Goal: Information Seeking & Learning: Check status

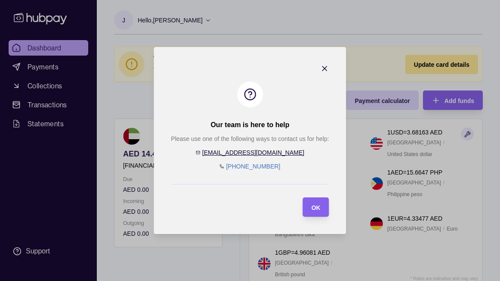
click at [262, 154] on link "[EMAIL_ADDRESS][DOMAIN_NAME]" at bounding box center [253, 152] width 102 height 7
click at [327, 67] on icon "button" at bounding box center [325, 68] width 9 height 9
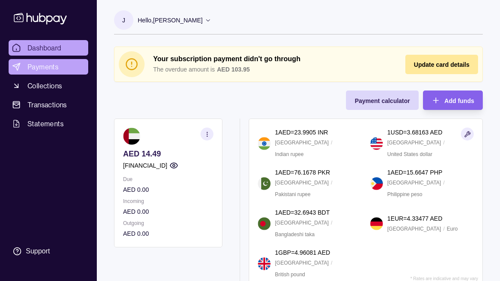
click at [50, 67] on span "Payments" at bounding box center [43, 67] width 31 height 10
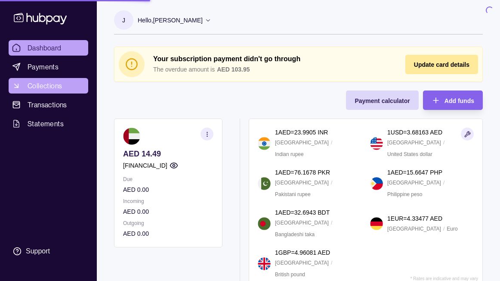
click at [50, 88] on span "Collections" at bounding box center [45, 86] width 34 height 10
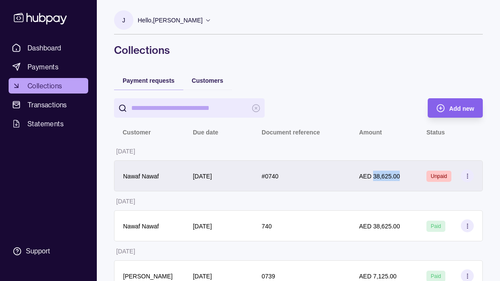
drag, startPoint x: 373, startPoint y: 176, endPoint x: 401, endPoint y: 176, distance: 27.6
click at [401, 176] on div "AED 38,625.00" at bounding box center [384, 175] width 50 height 10
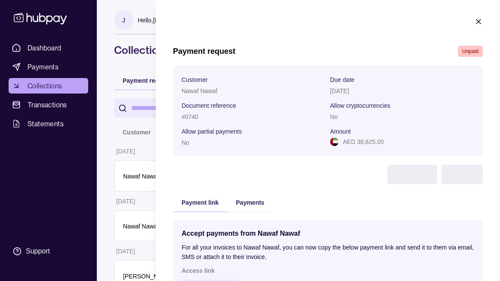
copy p "38,625.00"
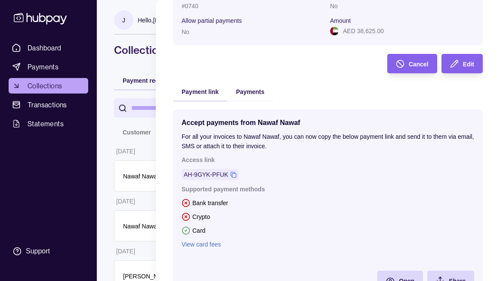
scroll to position [154, 0]
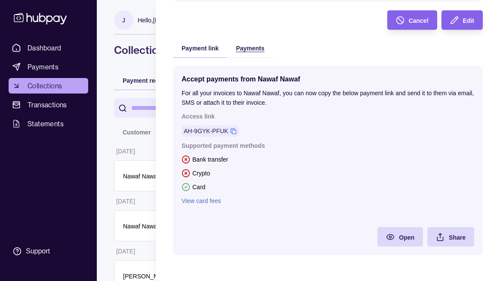
click at [243, 51] on div "Payment request Unpaid Customer Nawaf Nawaf Due date [DATE] Document reference …" at bounding box center [328, 78] width 310 height 372
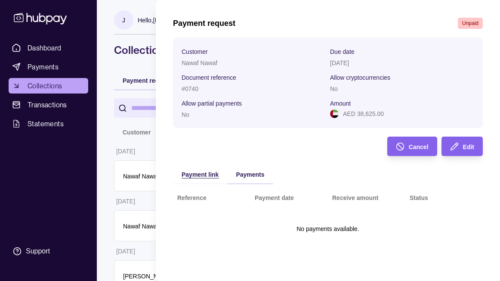
click at [191, 176] on span "Payment link" at bounding box center [200, 174] width 37 height 7
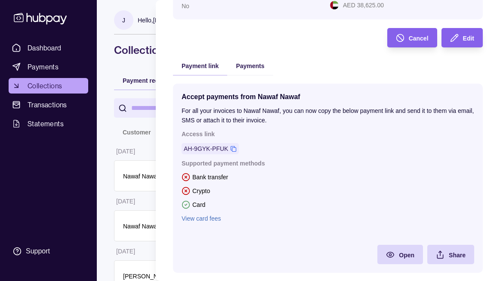
scroll to position [154, 0]
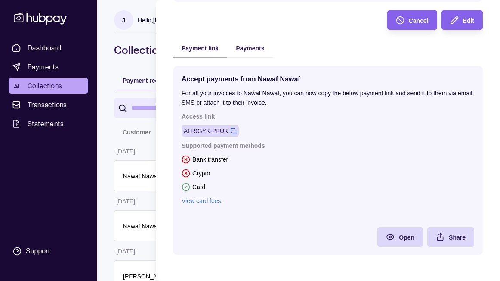
click at [233, 130] on icon at bounding box center [233, 131] width 6 height 6
click at [236, 130] on icon at bounding box center [233, 131] width 6 height 6
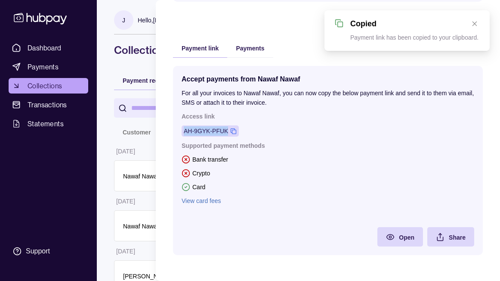
drag, startPoint x: 184, startPoint y: 130, endPoint x: 229, endPoint y: 131, distance: 45.2
click at [229, 131] on div "AH-9GYK-PFUK" at bounding box center [210, 130] width 57 height 11
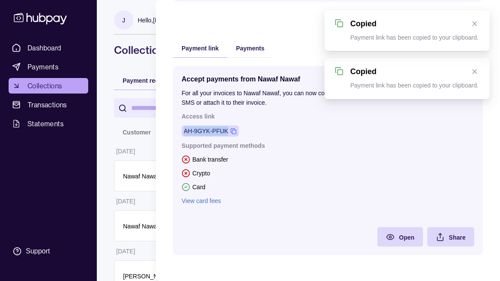
copy div "AH-9GYK-PFUK"
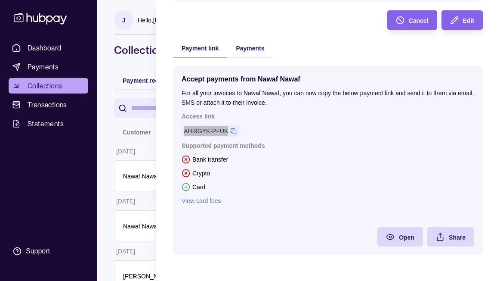
click at [250, 44] on section "Payment request Unpaid Customer Nawaf Nawaf Due date 26 Sep 2025 Document refer…" at bounding box center [328, 63] width 344 height 435
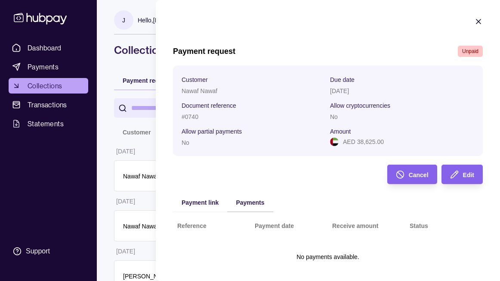
click at [201, 50] on h1 "Payment request" at bounding box center [204, 50] width 62 height 9
click at [200, 59] on div "Payment request Unpaid Customer Nawaf Nawaf Due date 26 Sep 2025 Document refer…" at bounding box center [328, 169] width 310 height 246
click at [477, 19] on icon "button" at bounding box center [478, 21] width 9 height 9
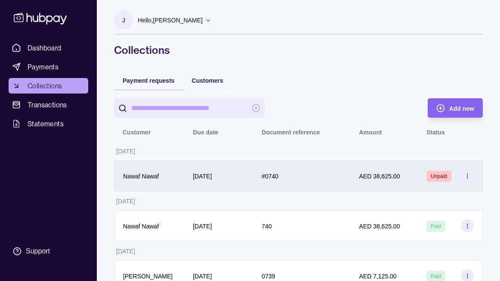
click at [470, 178] on icon at bounding box center [467, 176] width 6 height 6
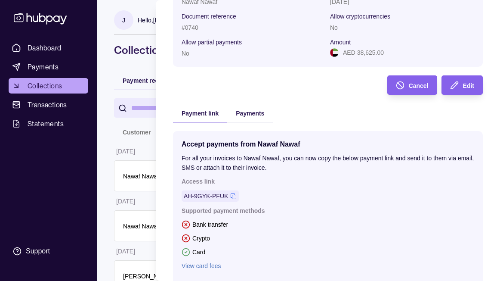
scroll to position [154, 0]
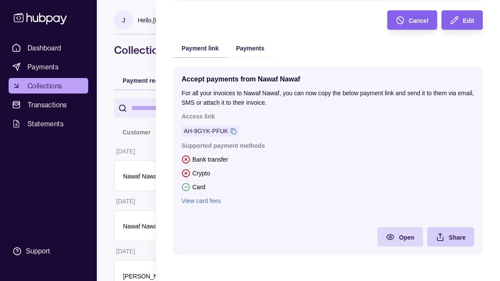
click at [461, 234] on span "Share" at bounding box center [457, 237] width 17 height 7
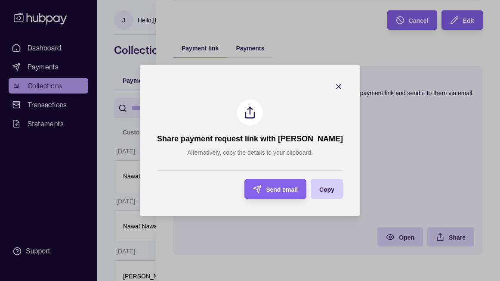
click at [319, 186] on span "Copy" at bounding box center [326, 189] width 15 height 7
click at [334, 83] on icon "button" at bounding box center [338, 86] width 9 height 9
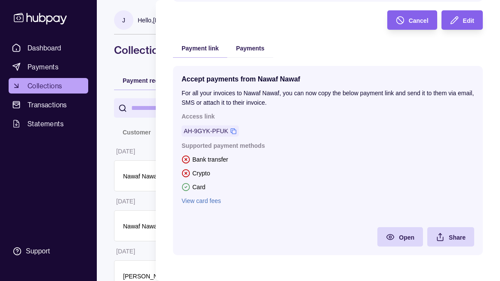
click at [131, 108] on html "Dashboard Payments Collections Transactions Statements Support J Hello, Jade Ro…" at bounding box center [250, 224] width 500 height 449
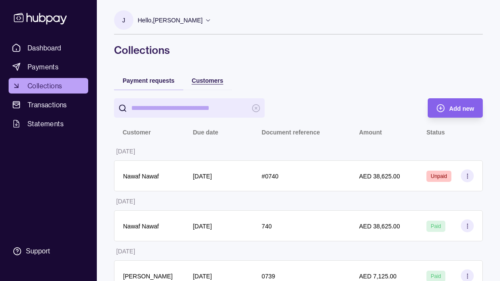
click at [207, 80] on span "Customers" at bounding box center [207, 80] width 31 height 7
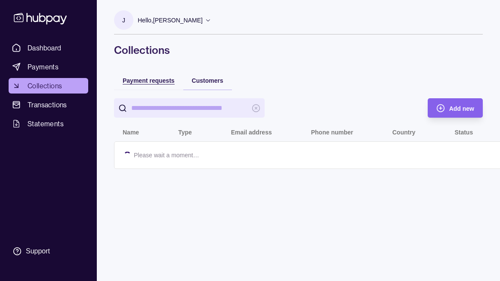
click at [141, 76] on div "Payment requests" at bounding box center [149, 80] width 52 height 10
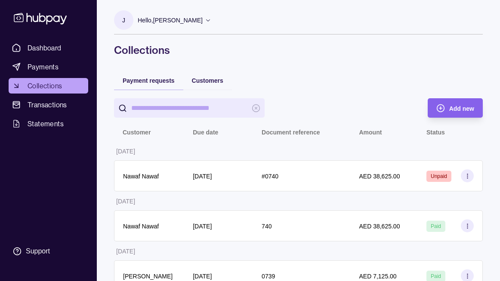
click at [58, 57] on ul "Dashboard Payments Collections Transactions Statements" at bounding box center [49, 85] width 80 height 91
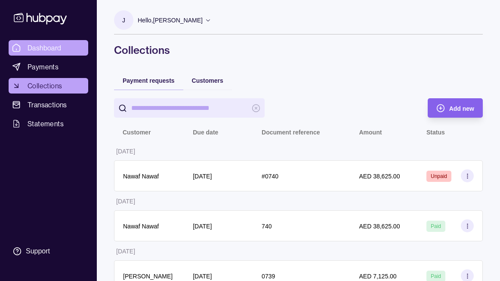
click at [43, 47] on span "Dashboard" at bounding box center [45, 48] width 34 height 10
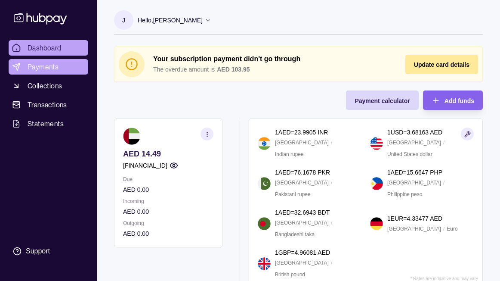
click at [25, 73] on link "Payments" at bounding box center [49, 66] width 80 height 15
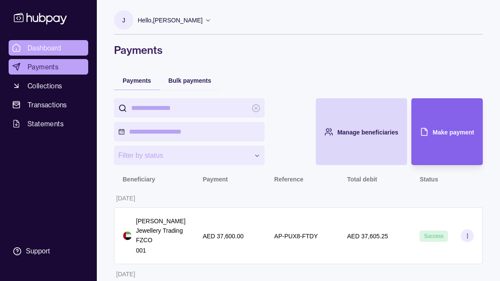
click at [49, 47] on span "Dashboard" at bounding box center [45, 48] width 34 height 10
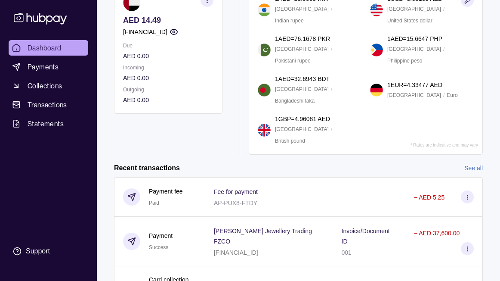
scroll to position [212, 0]
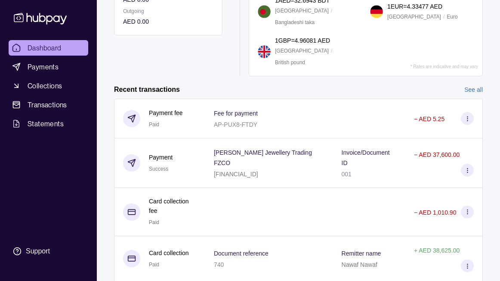
click at [56, 18] on icon at bounding box center [40, 18] width 57 height 16
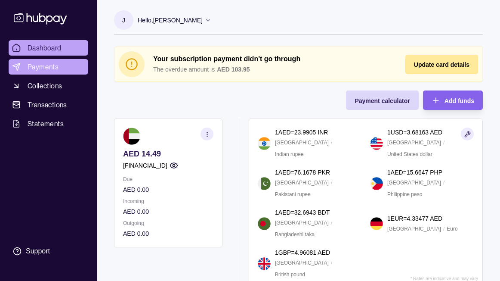
click at [39, 69] on span "Payments" at bounding box center [43, 67] width 31 height 10
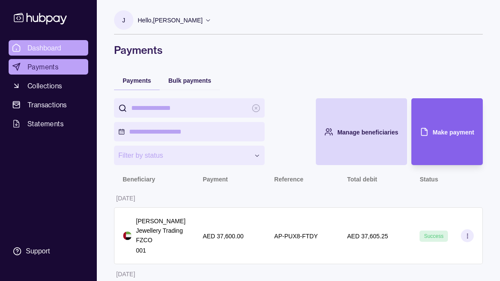
click at [51, 48] on span "Dashboard" at bounding box center [45, 48] width 34 height 10
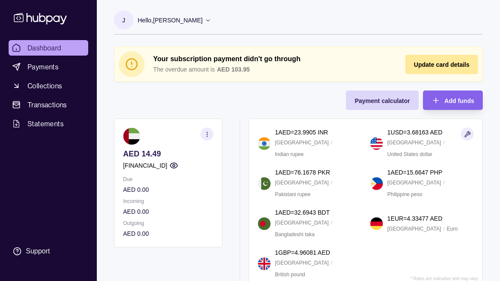
click at [53, 18] on icon at bounding box center [40, 18] width 57 height 16
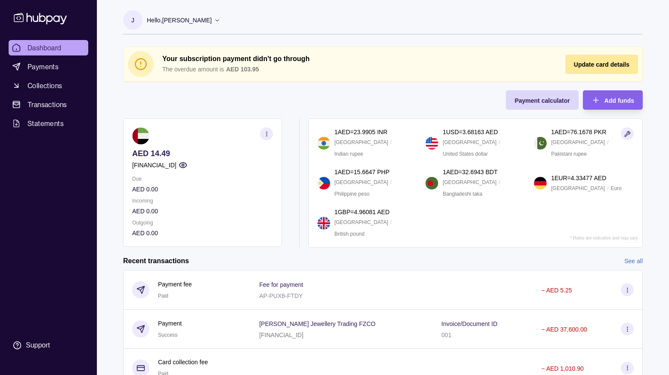
click at [48, 42] on link "Dashboard" at bounding box center [49, 47] width 80 height 15
click at [50, 12] on icon at bounding box center [40, 18] width 57 height 16
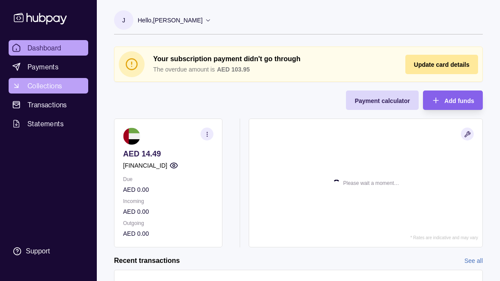
click at [40, 88] on span "Collections" at bounding box center [45, 86] width 34 height 10
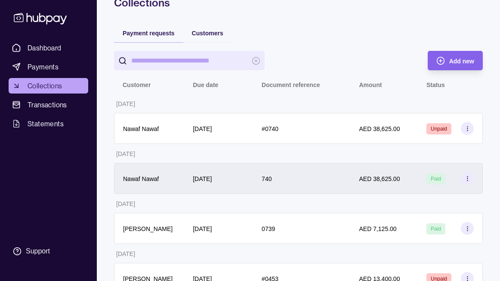
scroll to position [54, 0]
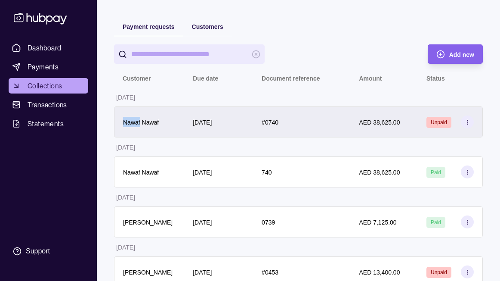
drag, startPoint x: 125, startPoint y: 122, endPoint x: 141, endPoint y: 123, distance: 16.0
click at [141, 123] on p "Nawaf Nawaf" at bounding box center [141, 122] width 36 height 7
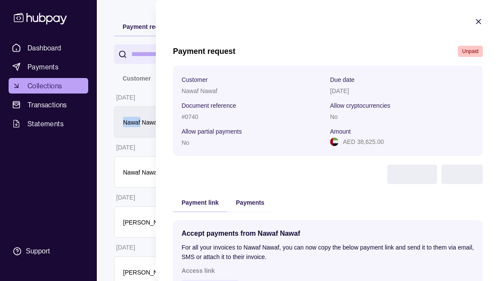
copy p "Nawaf"
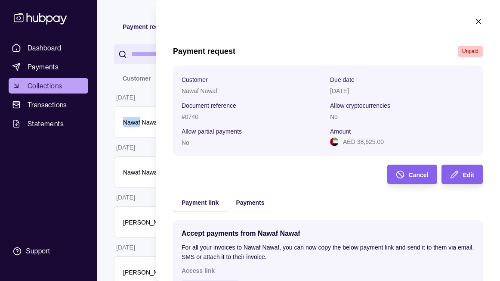
click at [480, 19] on icon "button" at bounding box center [478, 21] width 9 height 9
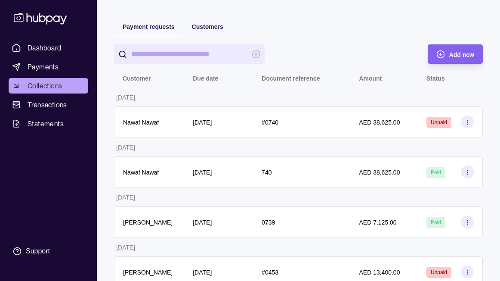
click at [412, 15] on div "J Hello, Jade Romero JADE ROMERO JEWELLERY TRADING FZCO Account Terms and condi…" at bounding box center [298, 170] width 403 height 449
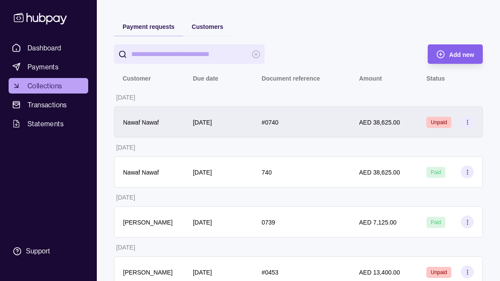
click at [325, 129] on div "#0740" at bounding box center [301, 121] width 97 height 31
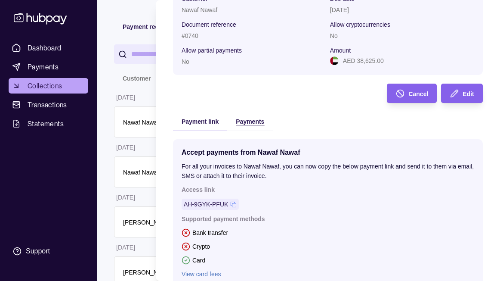
click at [257, 117] on div "Payment request Unpaid Customer Nawaf Nawaf Due date 26 Sep 2025 Document refer…" at bounding box center [328, 151] width 310 height 372
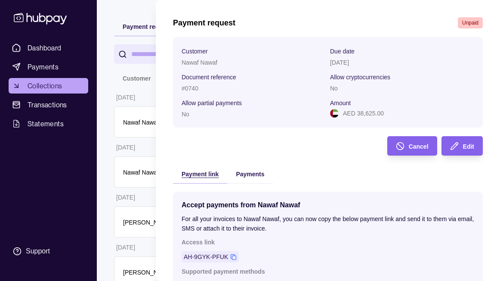
click at [207, 175] on span "Payment link" at bounding box center [200, 173] width 37 height 7
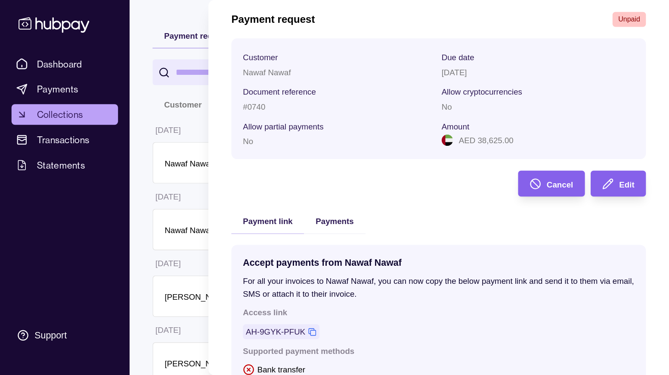
scroll to position [0, 0]
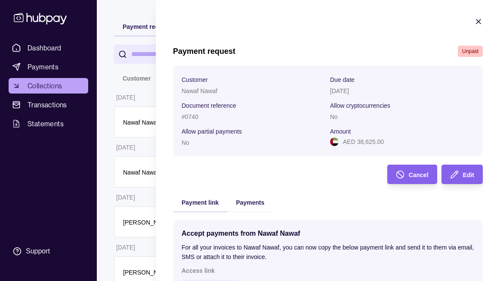
click at [477, 23] on icon "button" at bounding box center [479, 21] width 4 height 4
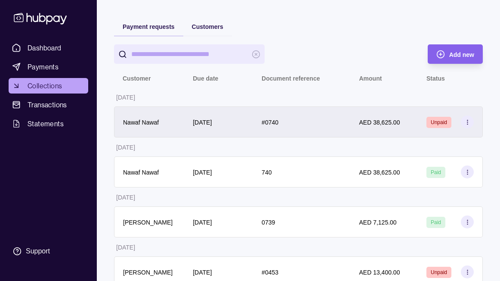
click at [317, 128] on div "#0740" at bounding box center [301, 121] width 97 height 31
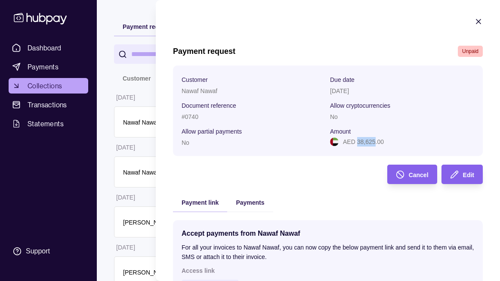
drag, startPoint x: 357, startPoint y: 142, endPoint x: 374, endPoint y: 141, distance: 16.8
click at [374, 141] on p "AED 38,625.00" at bounding box center [363, 141] width 41 height 9
copy p "38,625"
click at [366, 48] on div "Payment request Unpaid" at bounding box center [328, 51] width 310 height 11
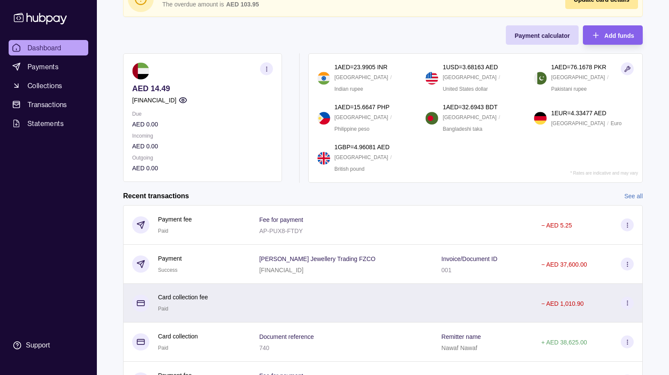
scroll to position [60, 0]
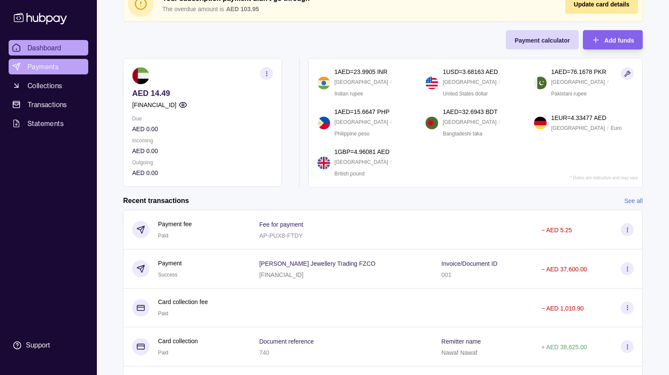
click at [44, 69] on span "Payments" at bounding box center [43, 67] width 31 height 10
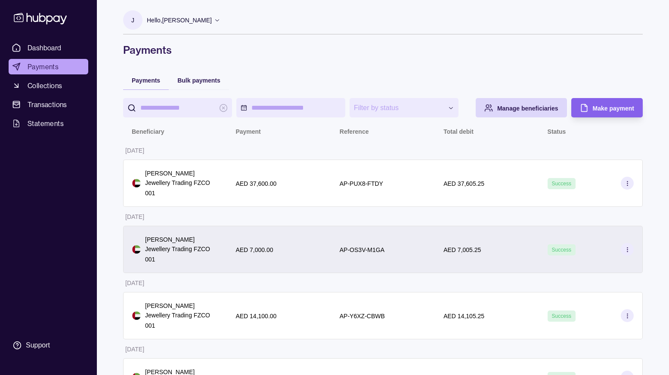
scroll to position [30, 0]
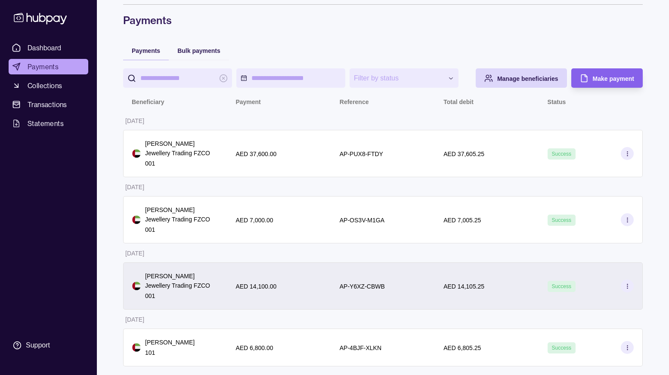
click at [281, 295] on div "AED 14,100.00" at bounding box center [279, 286] width 104 height 47
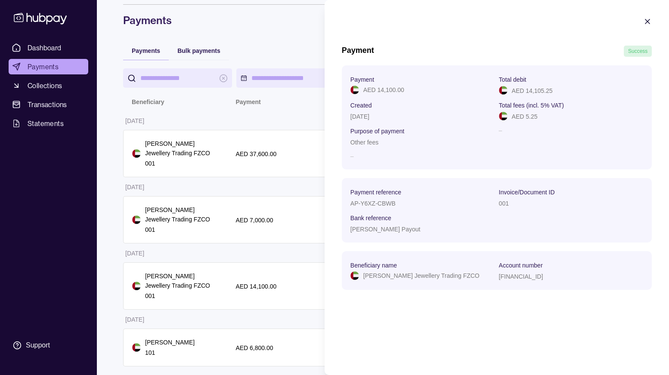
click at [647, 21] on icon "button" at bounding box center [647, 21] width 9 height 9
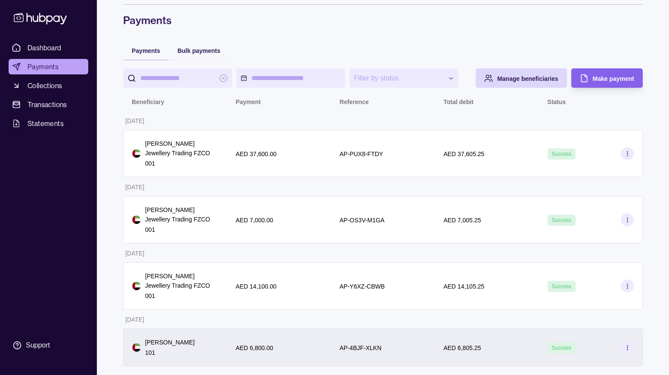
click at [302, 351] on div "AED 6,800.00" at bounding box center [278, 348] width 87 height 10
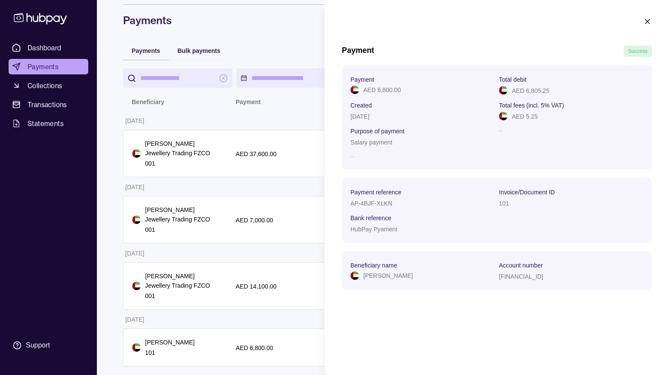
click at [359, 107] on p "Created" at bounding box center [361, 105] width 22 height 7
click at [647, 15] on section "Payment Success Payment AED 6,800.00 Total debit AED 6,805.25 Created [DATE] To…" at bounding box center [497, 158] width 344 height 316
click at [649, 21] on icon "button" at bounding box center [647, 21] width 9 height 9
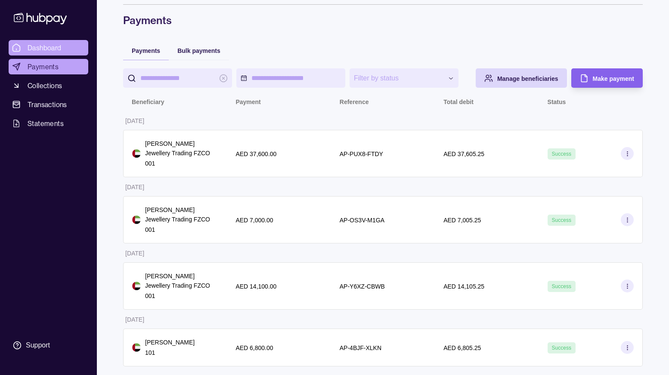
click at [46, 49] on span "Dashboard" at bounding box center [45, 48] width 34 height 10
